Goal: Navigation & Orientation: Find specific page/section

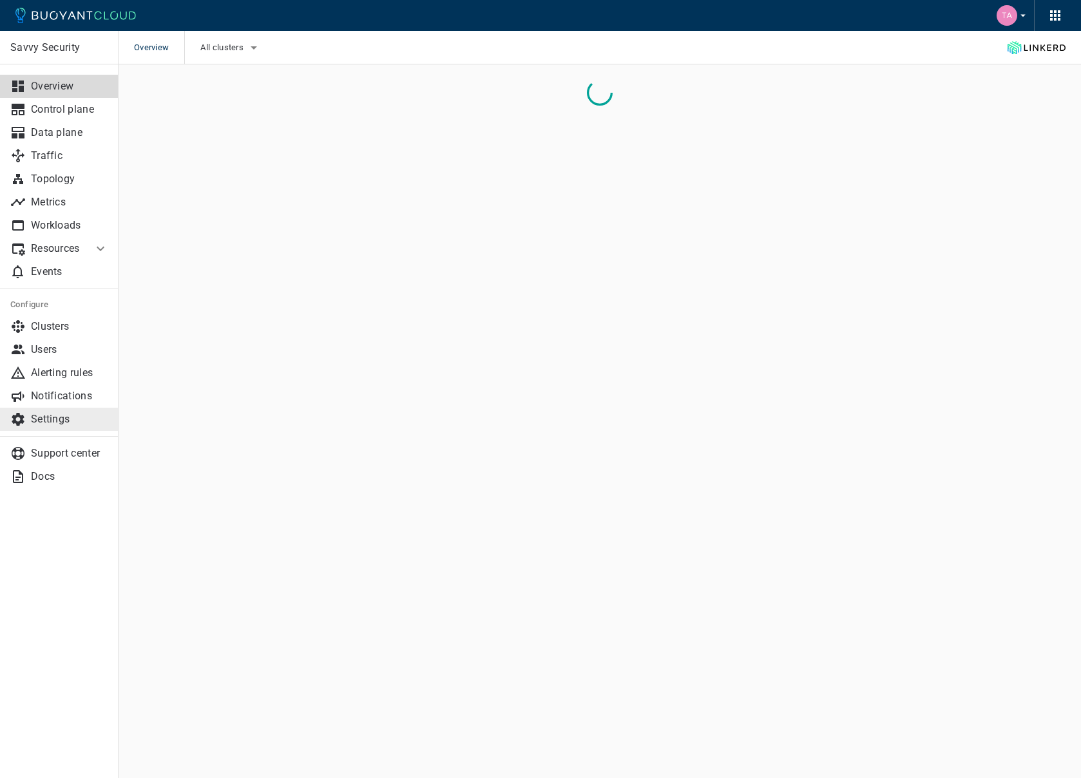
click at [66, 417] on p "Settings" at bounding box center [69, 419] width 77 height 13
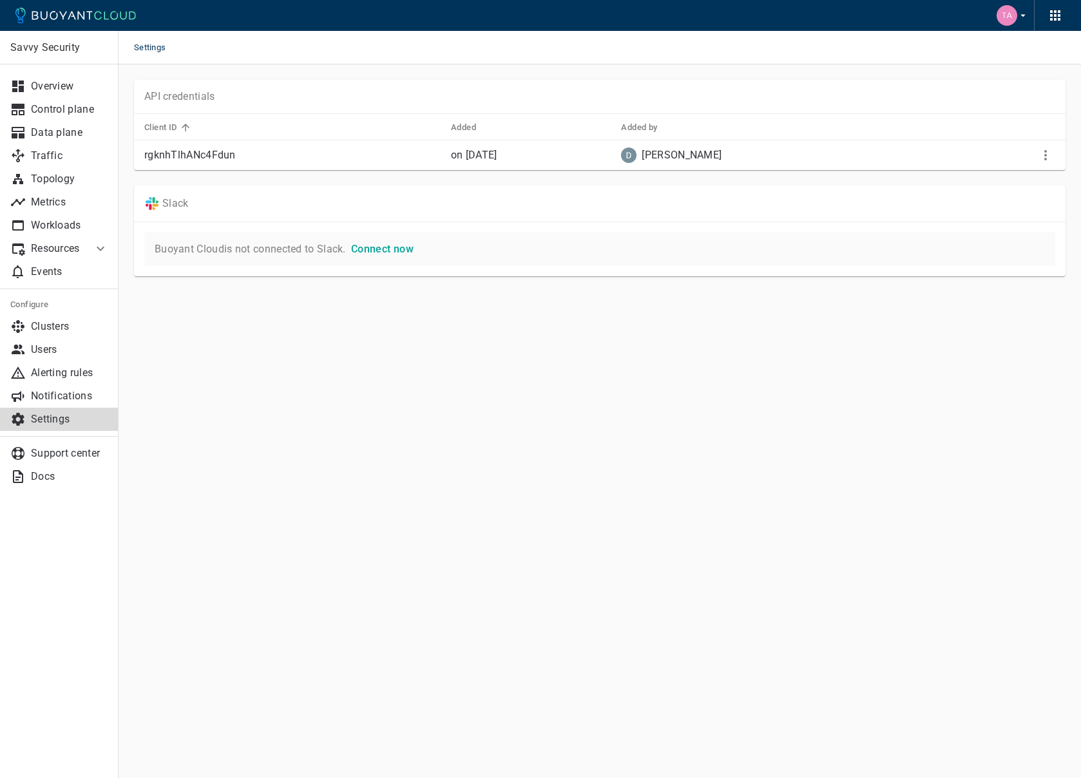
click at [17, 10] on icon at bounding box center [75, 15] width 120 height 15
